Goal: Task Accomplishment & Management: Manage account settings

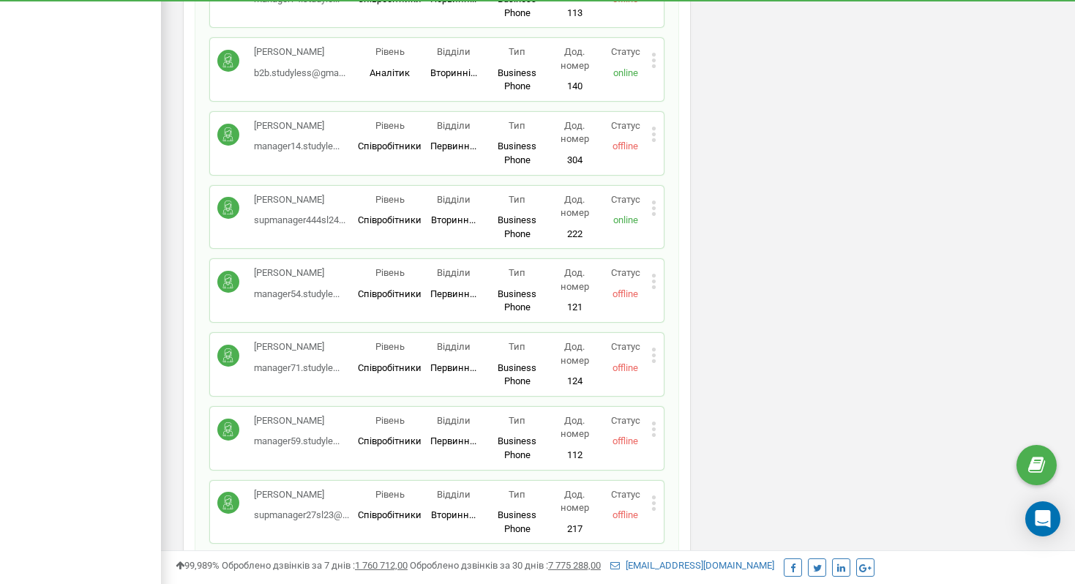
scroll to position [2795, 0]
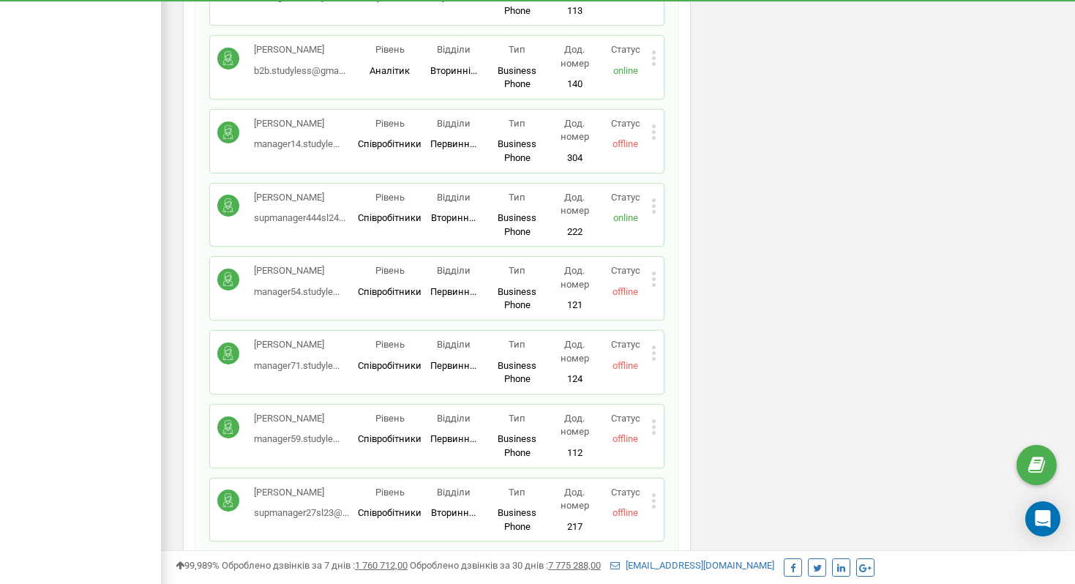
click at [654, 278] on icon at bounding box center [653, 279] width 4 height 4
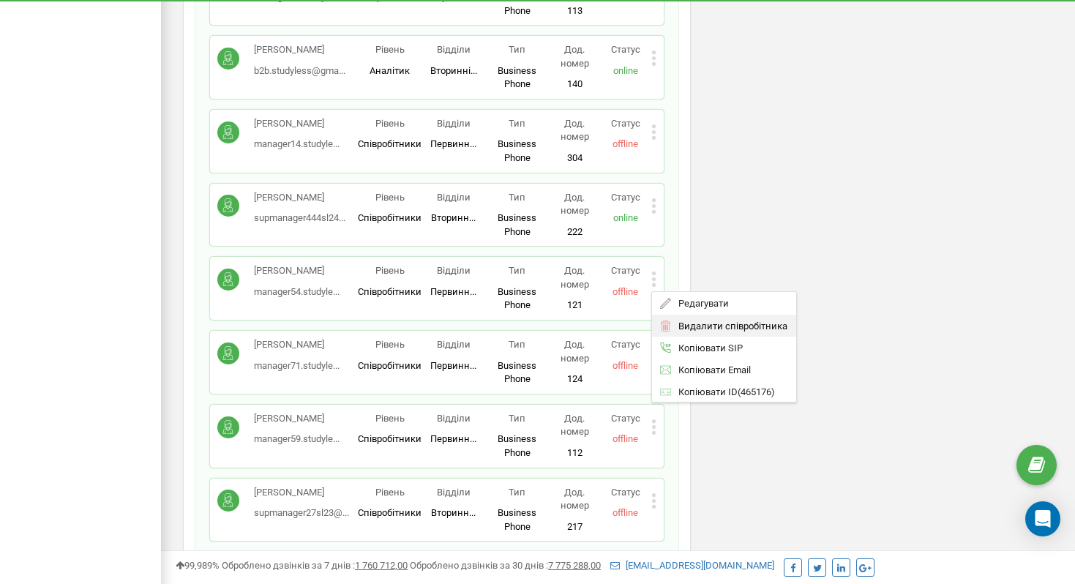
click at [676, 326] on span "Видалити співробітника" at bounding box center [729, 326] width 116 height 10
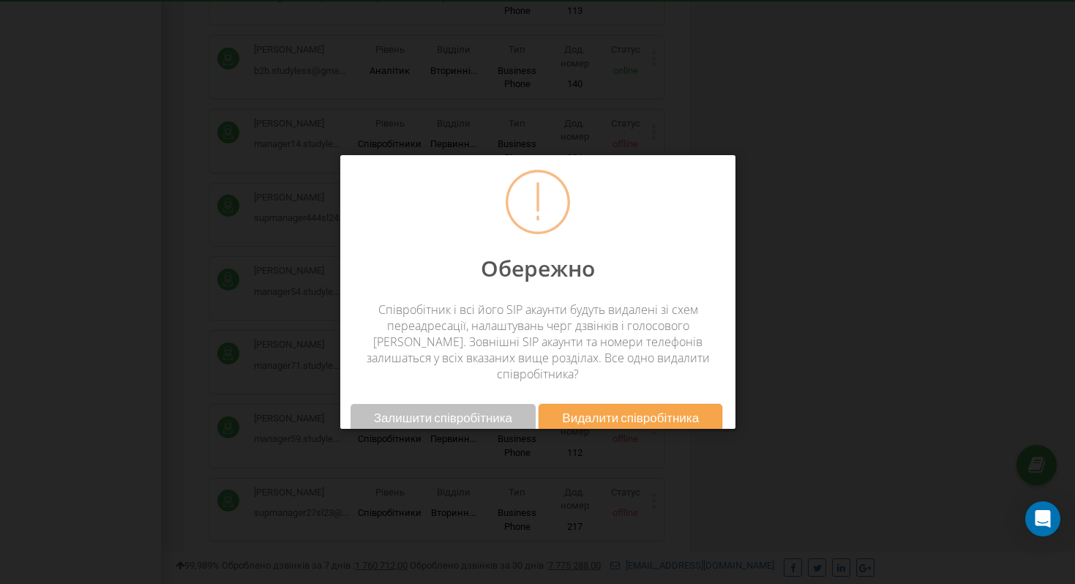
click at [589, 404] on button "Видалити співробітника" at bounding box center [631, 417] width 184 height 27
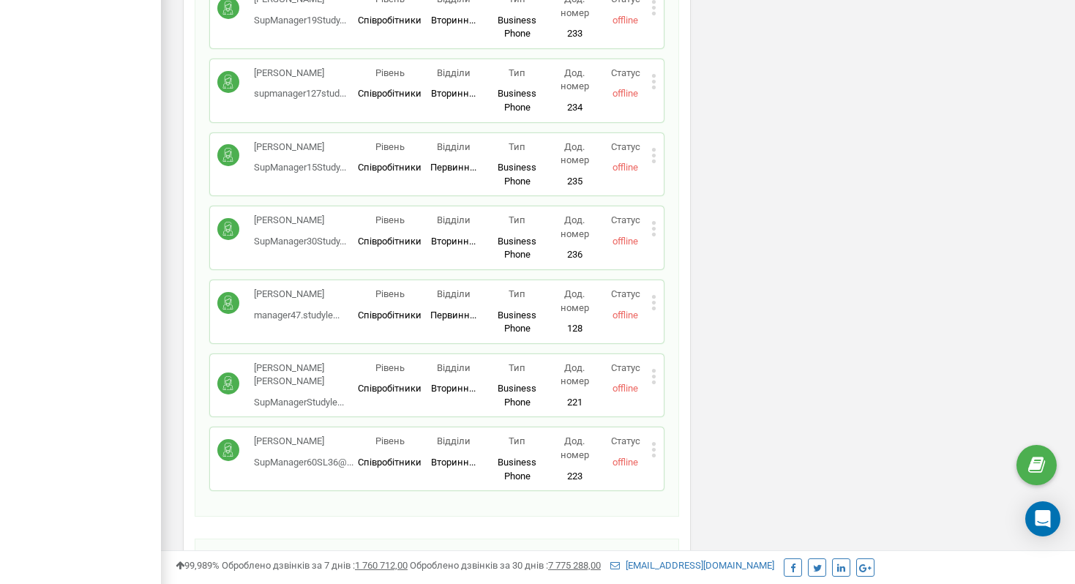
scroll to position [4238, 0]
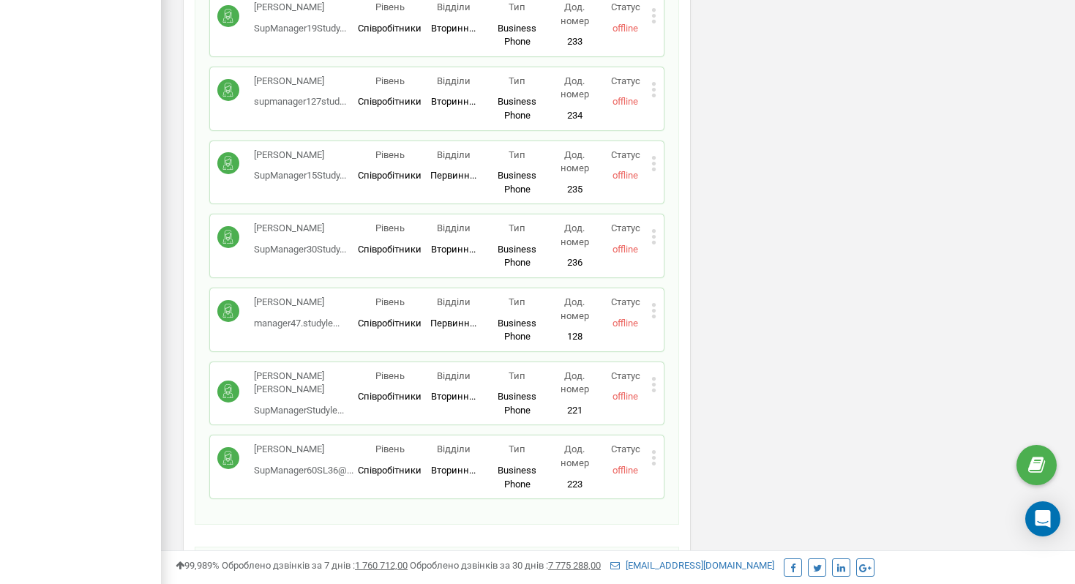
click at [654, 309] on icon at bounding box center [653, 311] width 4 height 4
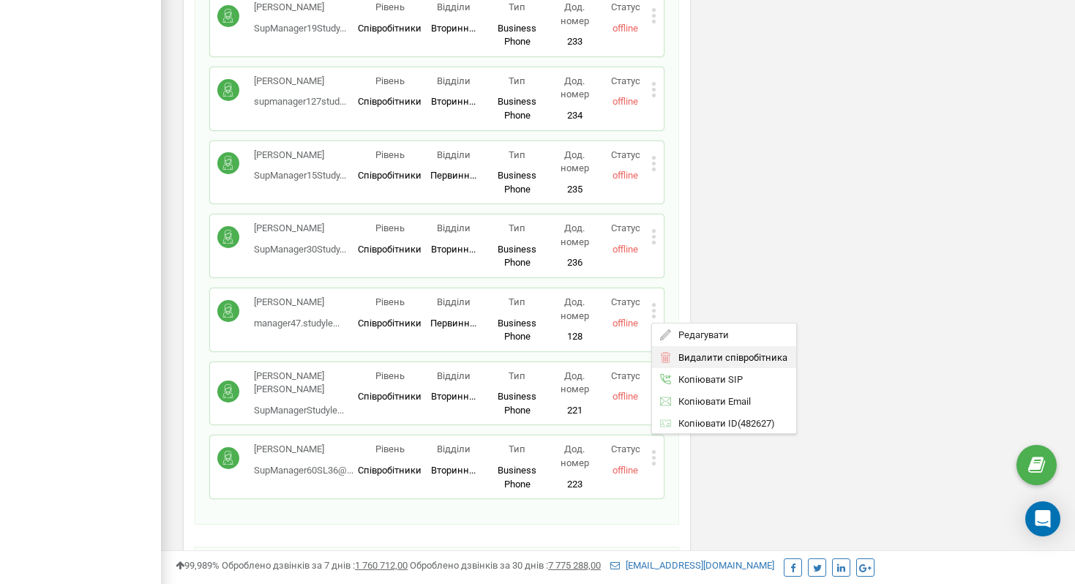
click at [688, 359] on span "Видалити співробітника" at bounding box center [729, 357] width 116 height 10
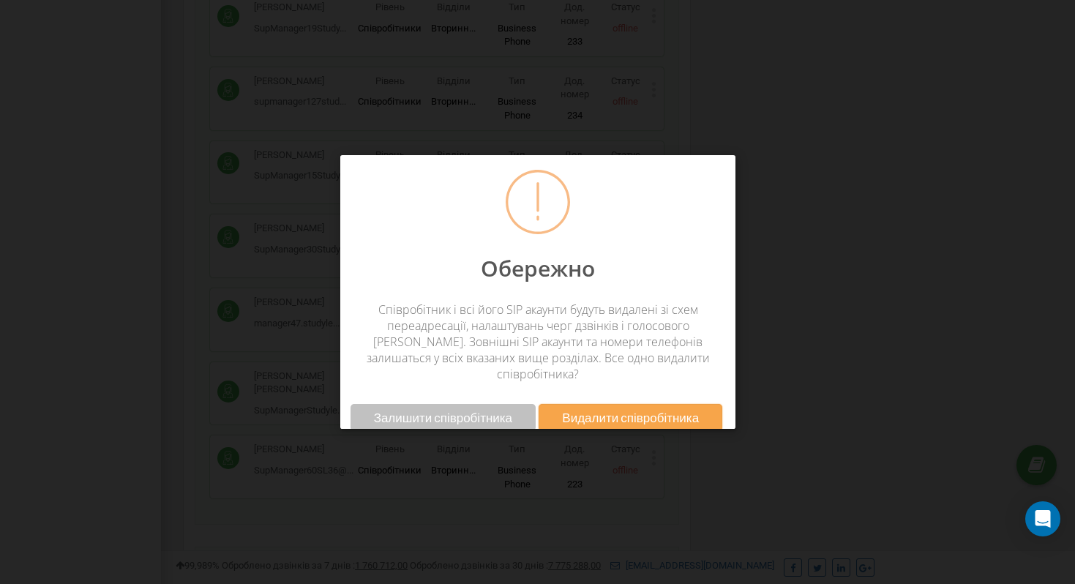
click at [624, 410] on span "Видалити співробітника" at bounding box center [630, 417] width 137 height 15
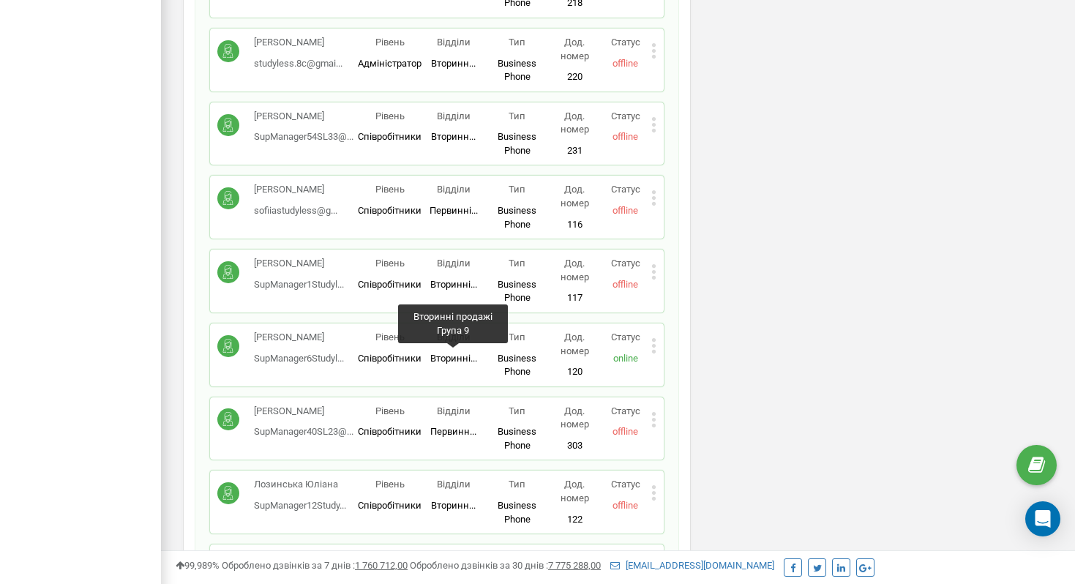
scroll to position [3216, 0]
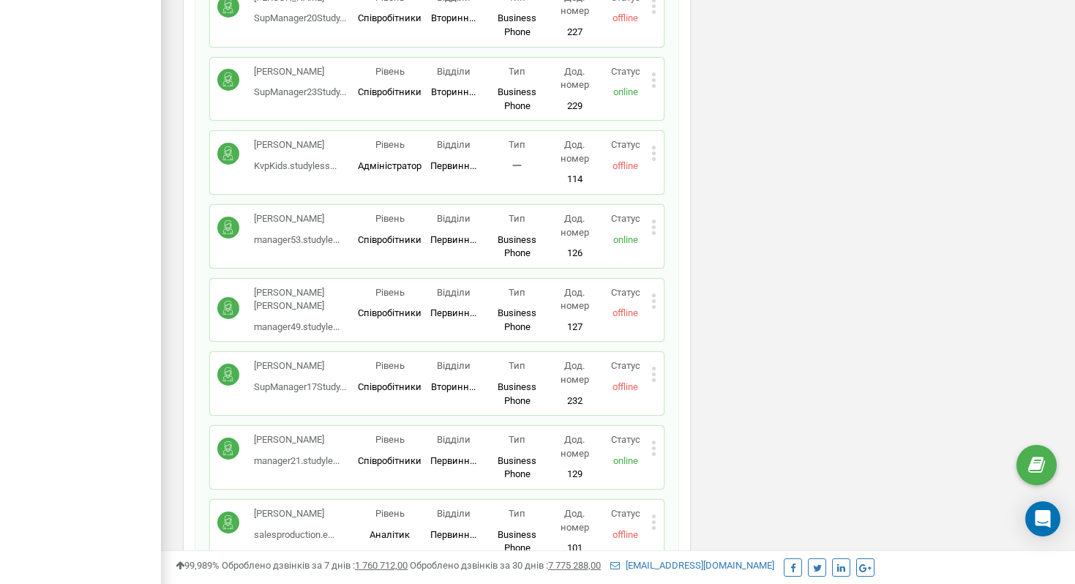
click at [654, 305] on icon at bounding box center [653, 307] width 4 height 4
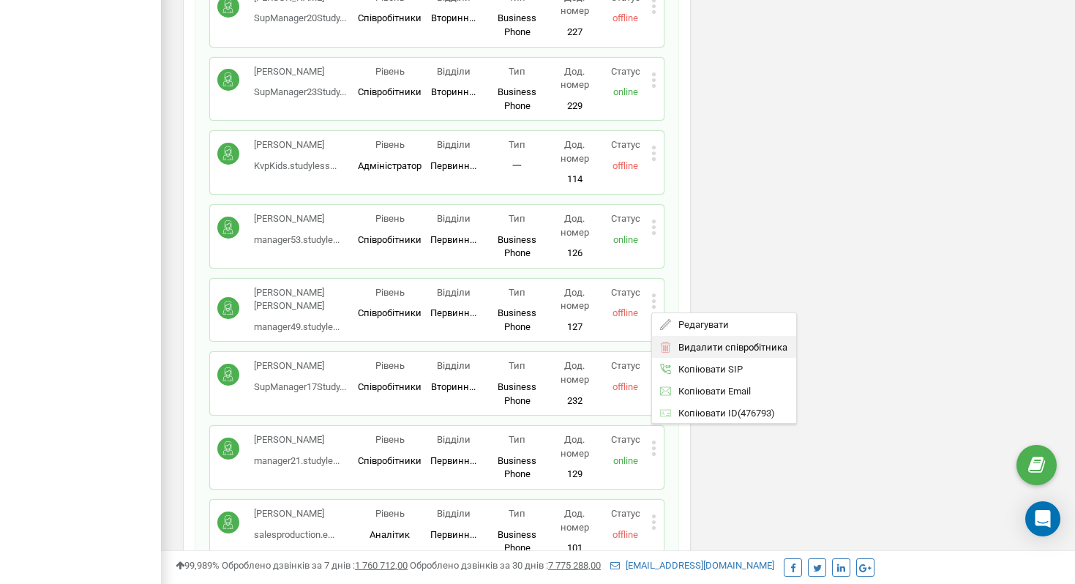
click at [694, 351] on span "Видалити співробітника" at bounding box center [729, 348] width 116 height 10
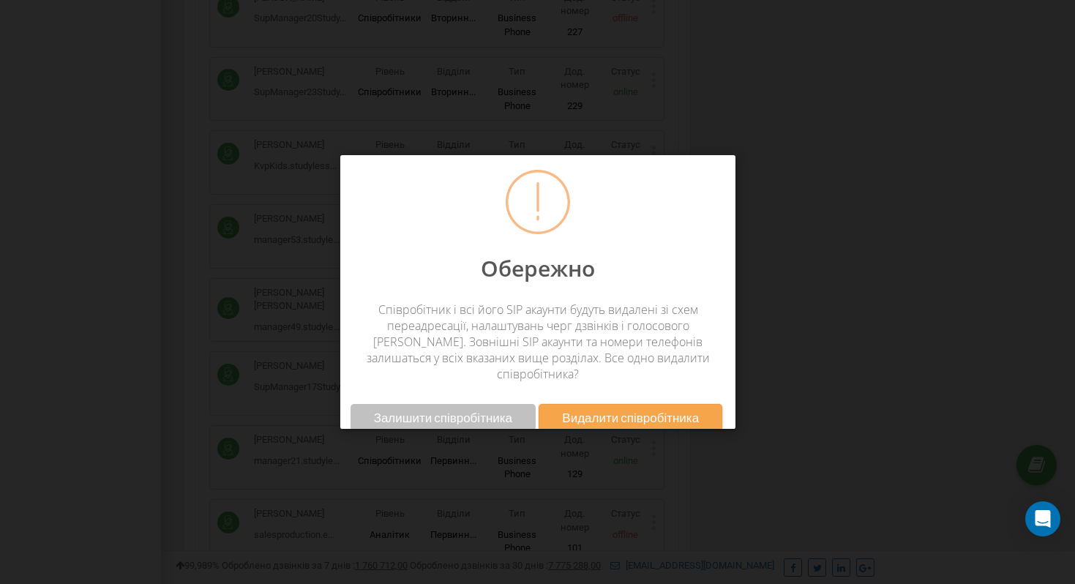
click at [622, 410] on span "Видалити співробітника" at bounding box center [630, 417] width 137 height 15
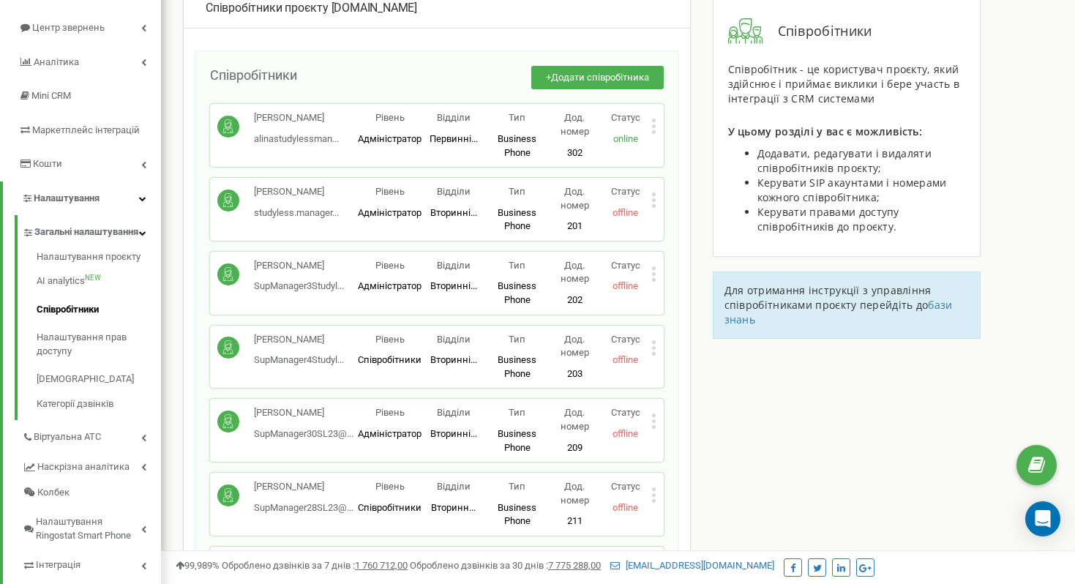
scroll to position [143, 0]
